Goal: Navigation & Orientation: Find specific page/section

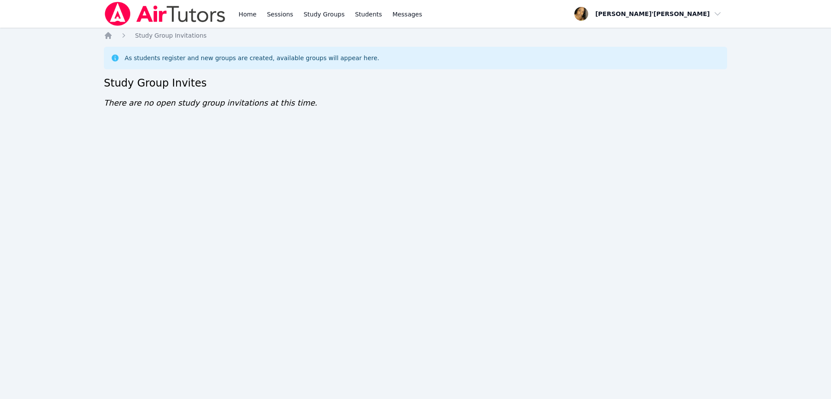
click at [198, 155] on div "Home Sessions Study Groups Students Messages Open user menu [PERSON_NAME]'[PERS…" at bounding box center [415, 199] width 831 height 399
click at [257, 76] on h2 "Study Group Invites" at bounding box center [415, 83] width 623 height 14
